Goal: Task Accomplishment & Management: Use online tool/utility

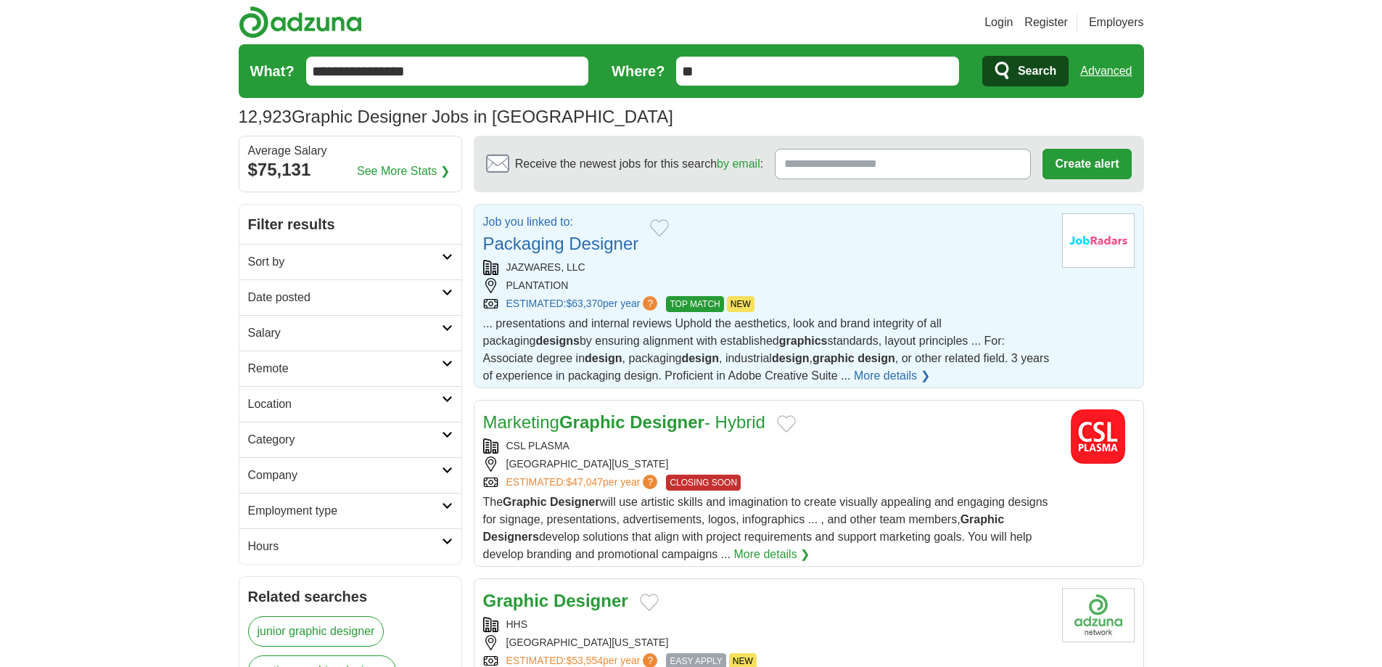
click at [571, 253] on link "Packaging Designer" at bounding box center [561, 244] width 156 height 20
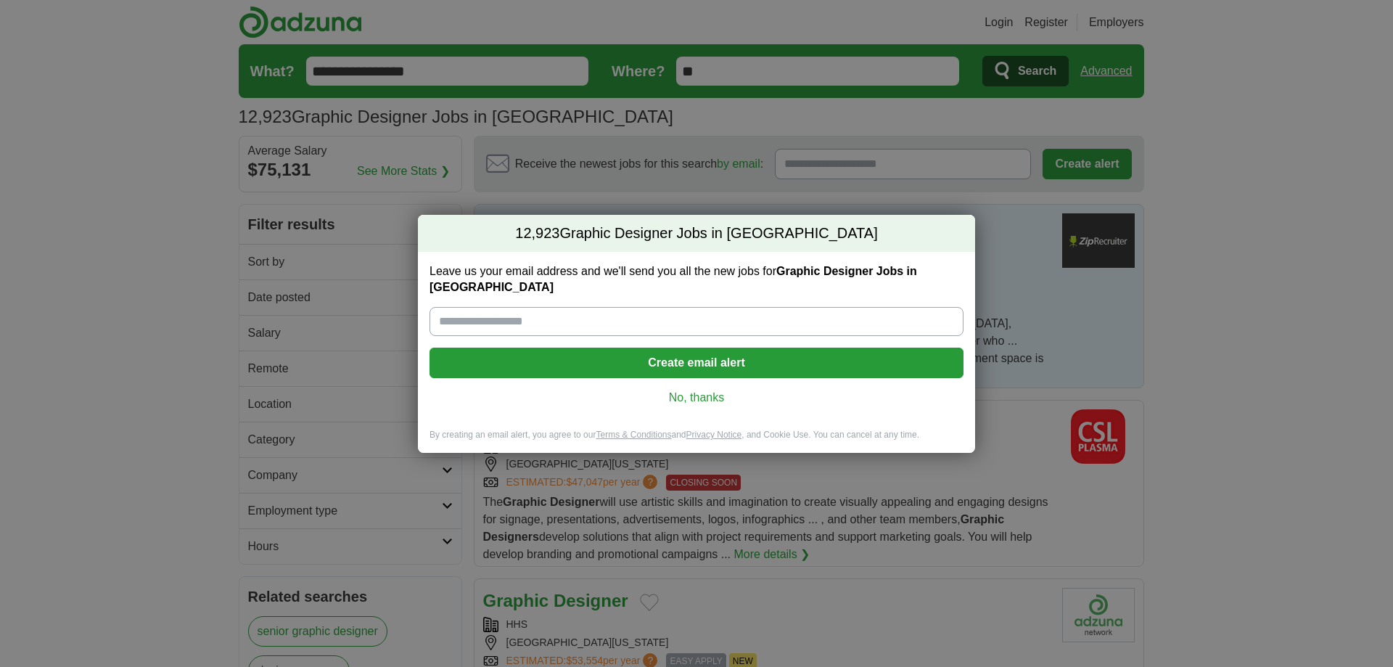
click at [696, 393] on link "No, thanks" at bounding box center [696, 398] width 511 height 16
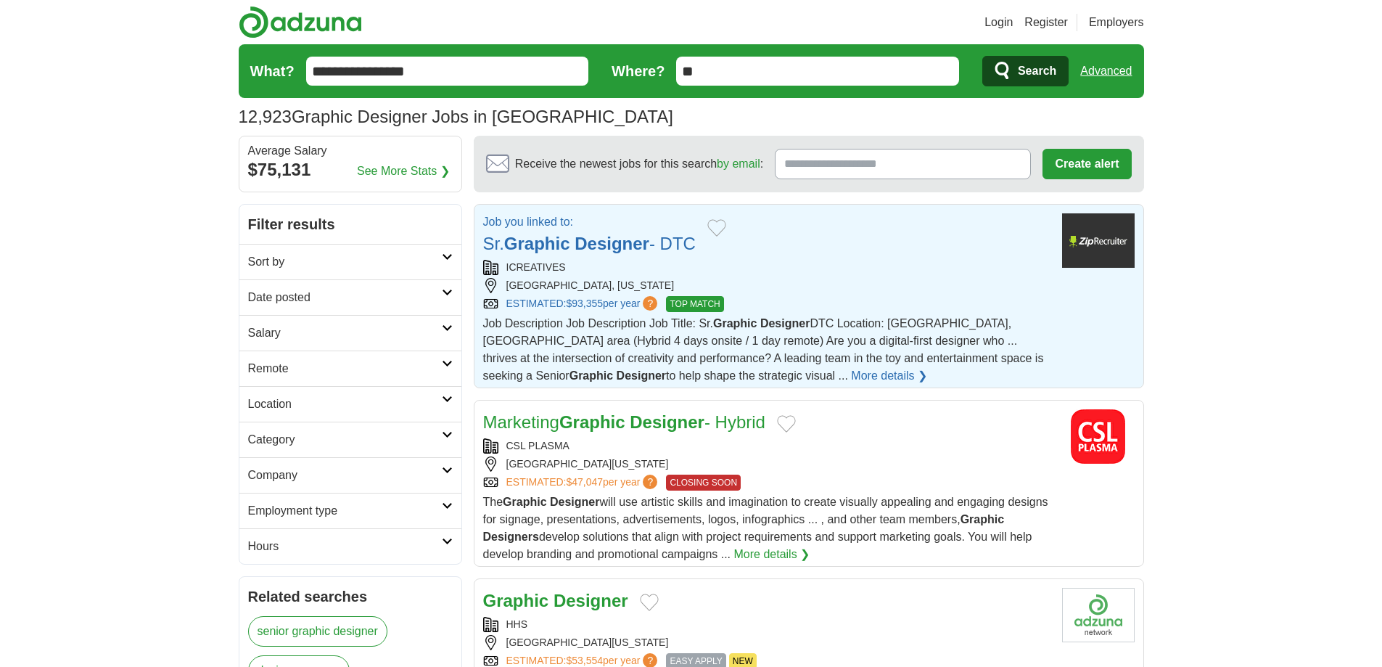
click at [606, 242] on strong "Designer" at bounding box center [612, 244] width 75 height 20
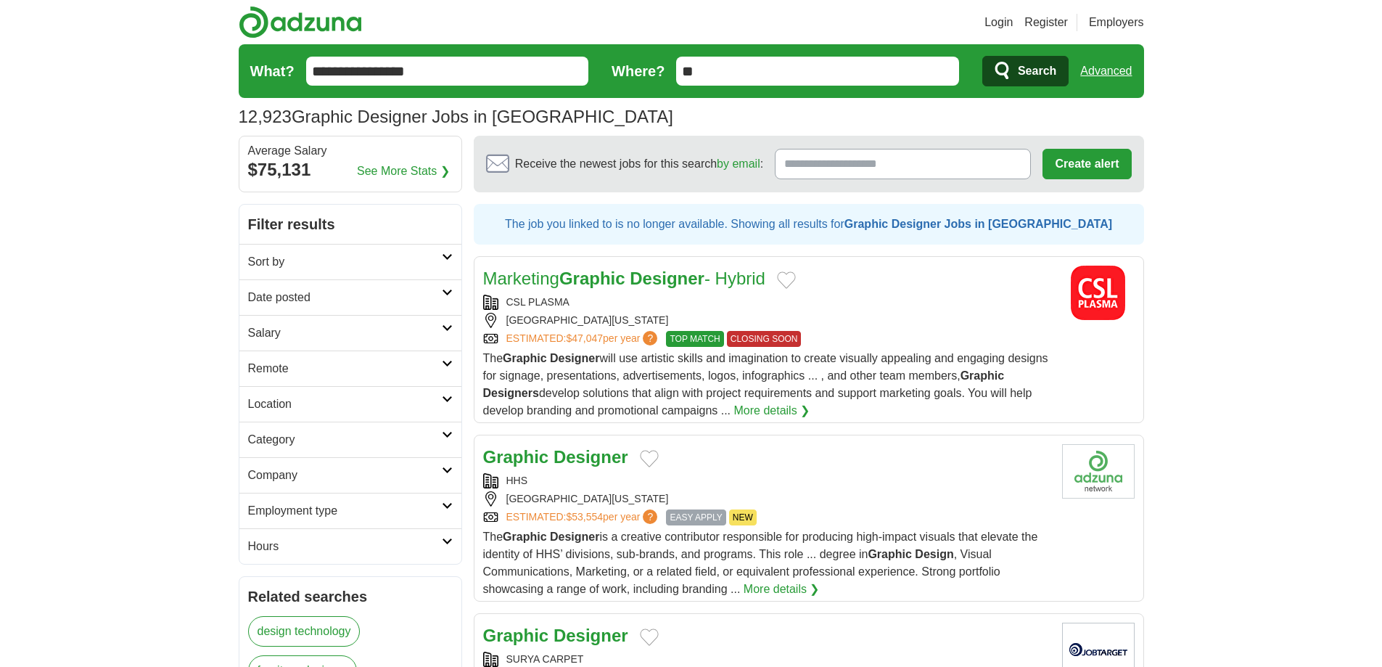
click at [633, 274] on strong "Designer" at bounding box center [667, 278] width 75 height 20
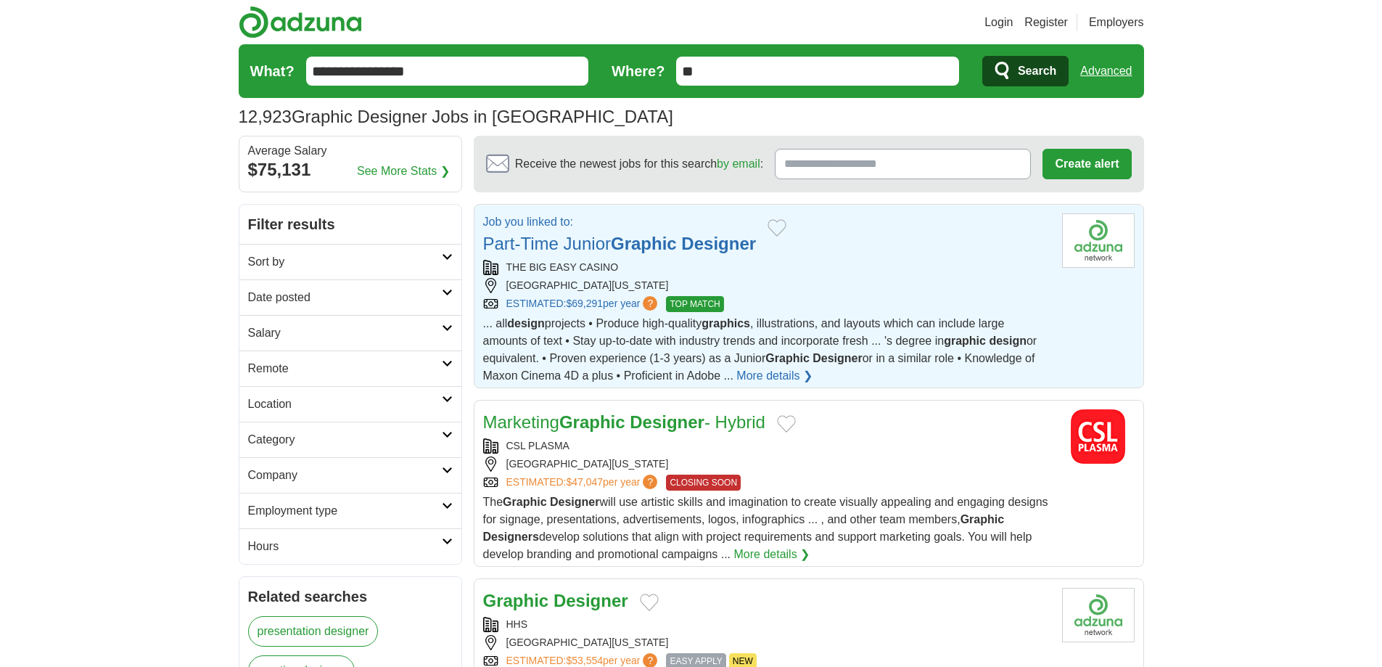
click at [685, 273] on div "THE BIG EASY CASINO" at bounding box center [766, 267] width 567 height 15
